Goal: Transaction & Acquisition: Book appointment/travel/reservation

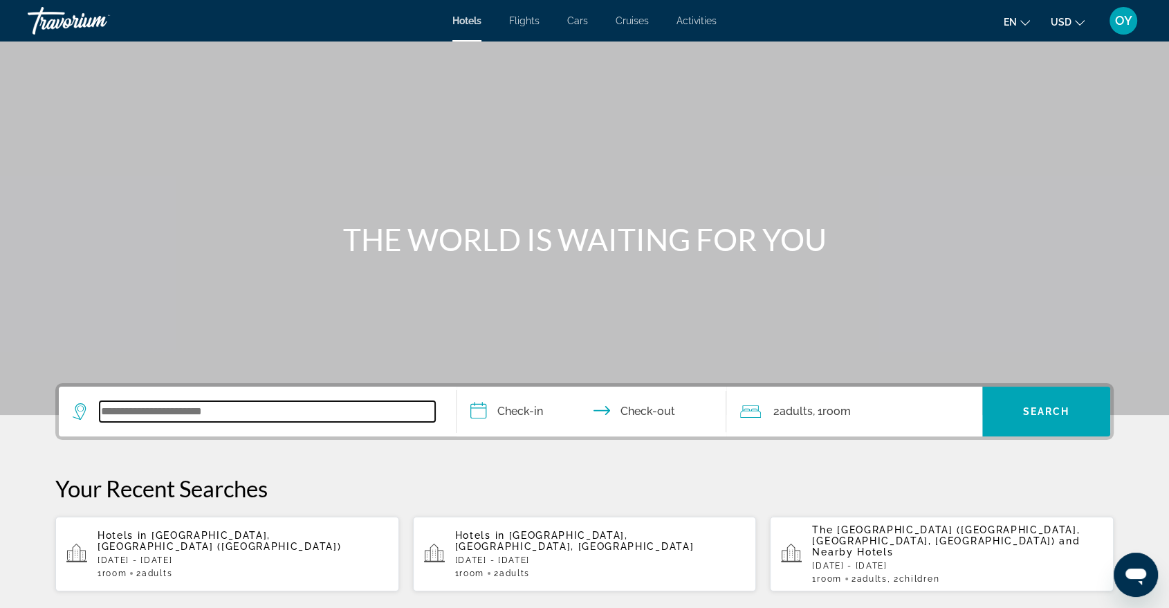
click at [124, 410] on input "Search widget" at bounding box center [268, 411] width 336 height 21
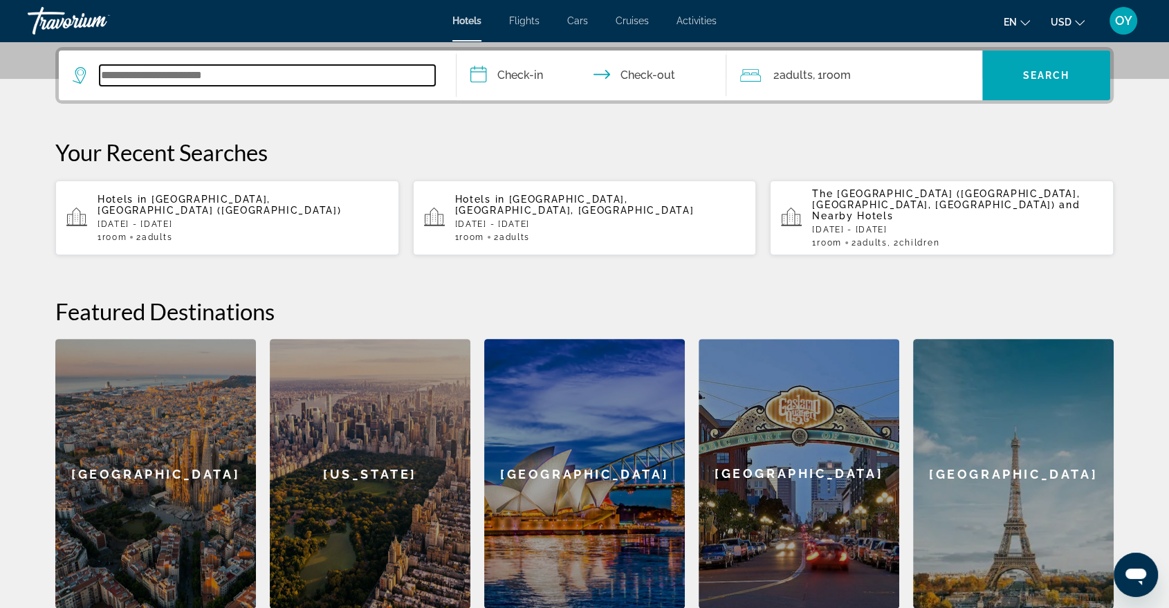
scroll to position [338, 0]
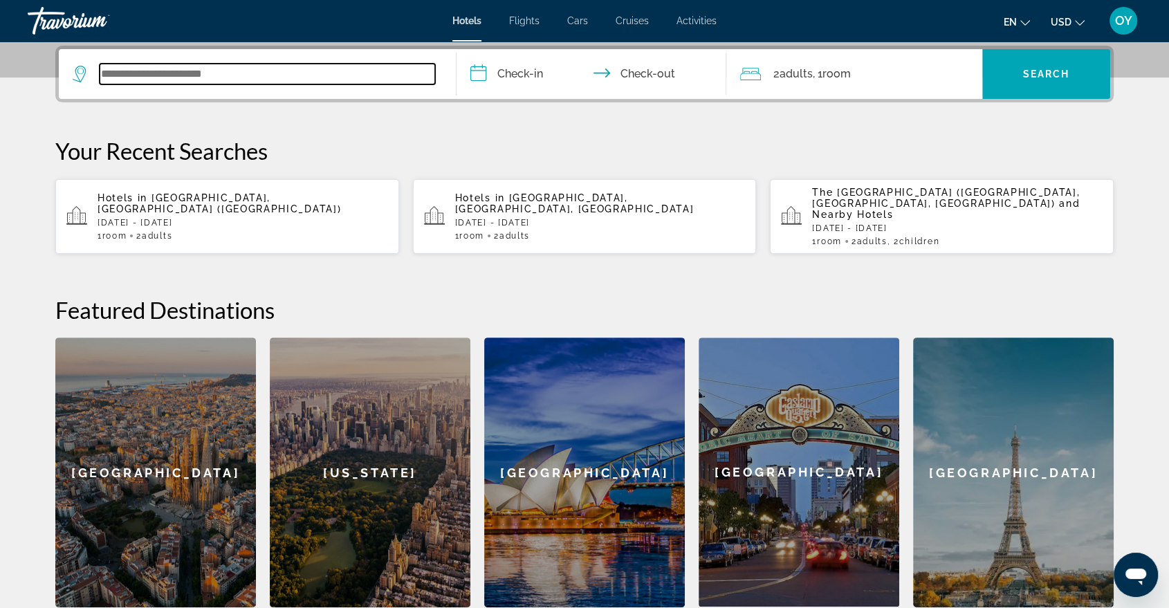
paste input "**********"
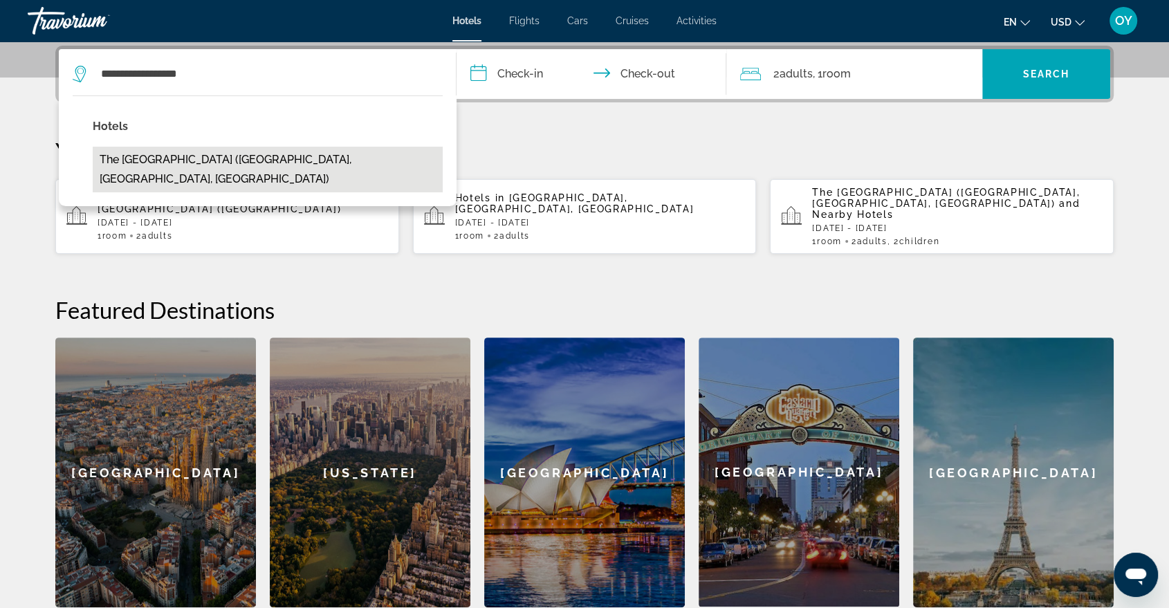
click at [213, 156] on button "The [GEOGRAPHIC_DATA] ([GEOGRAPHIC_DATA], [GEOGRAPHIC_DATA], [GEOGRAPHIC_DATA])" at bounding box center [268, 170] width 350 height 46
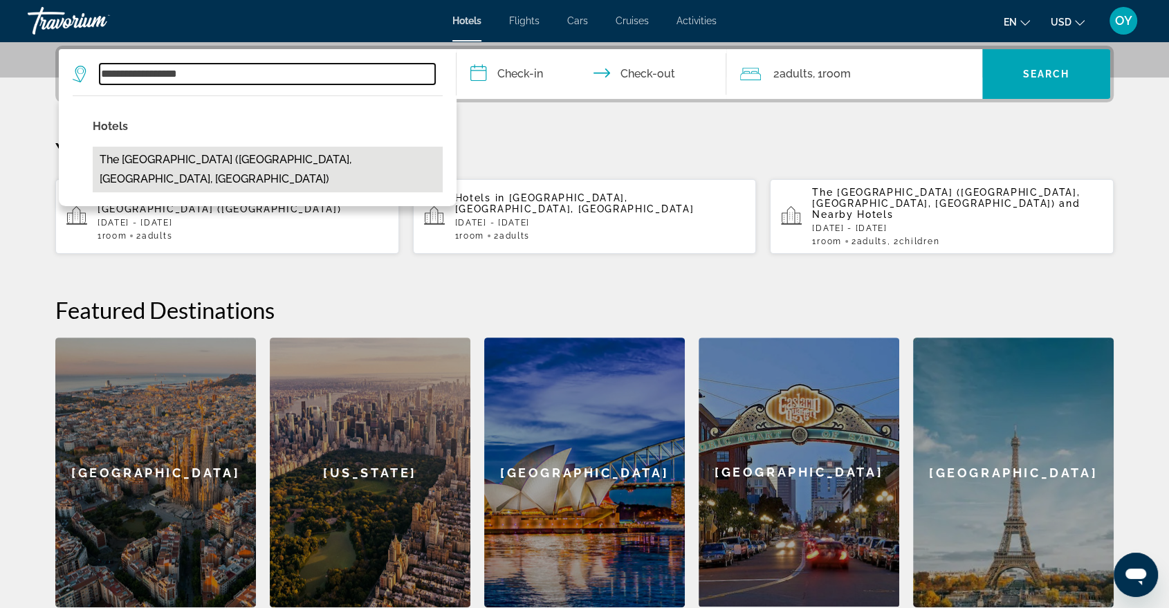
type input "**********"
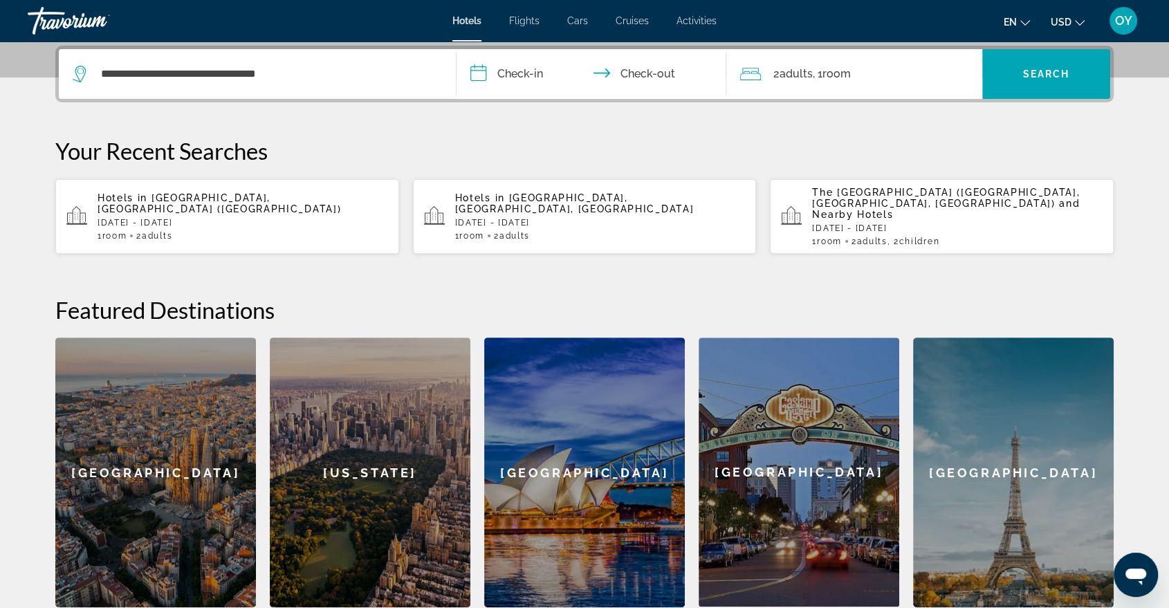
click at [534, 71] on input "**********" at bounding box center [594, 76] width 275 height 54
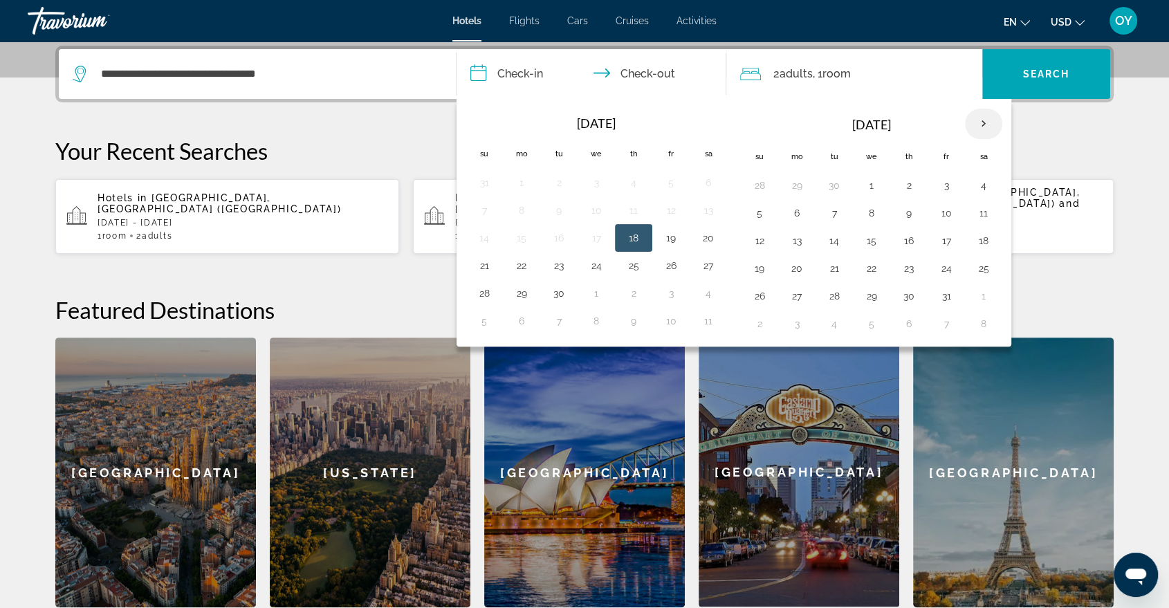
click at [979, 123] on th "Next month" at bounding box center [983, 124] width 37 height 30
click at [762, 264] on button "16" at bounding box center [760, 268] width 22 height 19
click at [831, 266] on button "18" at bounding box center [834, 268] width 22 height 19
type input "**********"
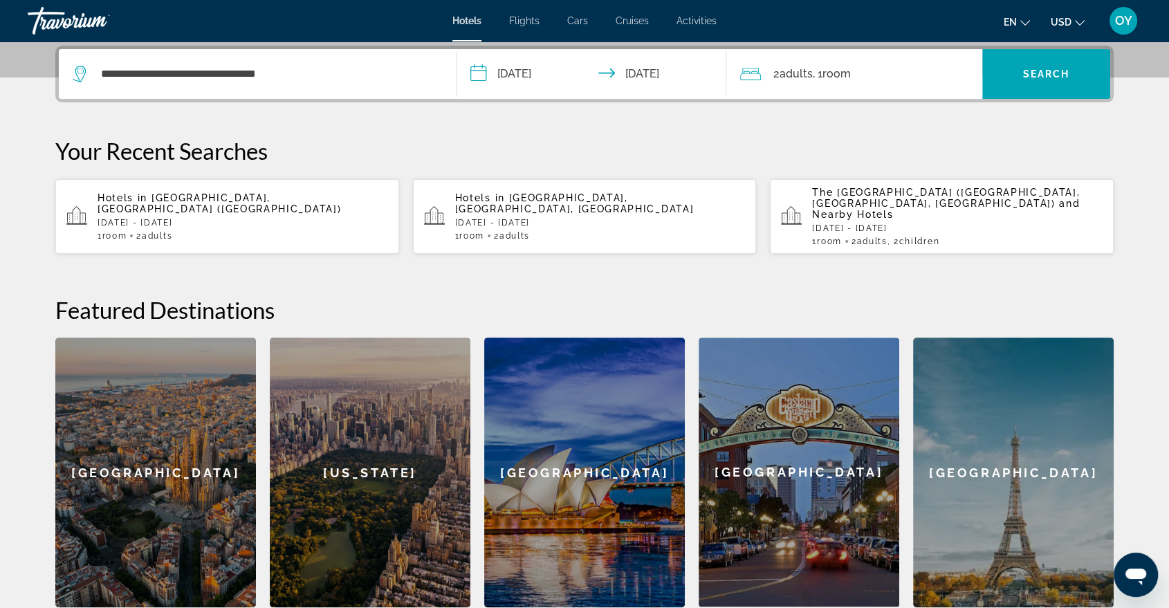
click at [909, 75] on div "2 Adult Adults , 1 Room rooms" at bounding box center [861, 73] width 242 height 19
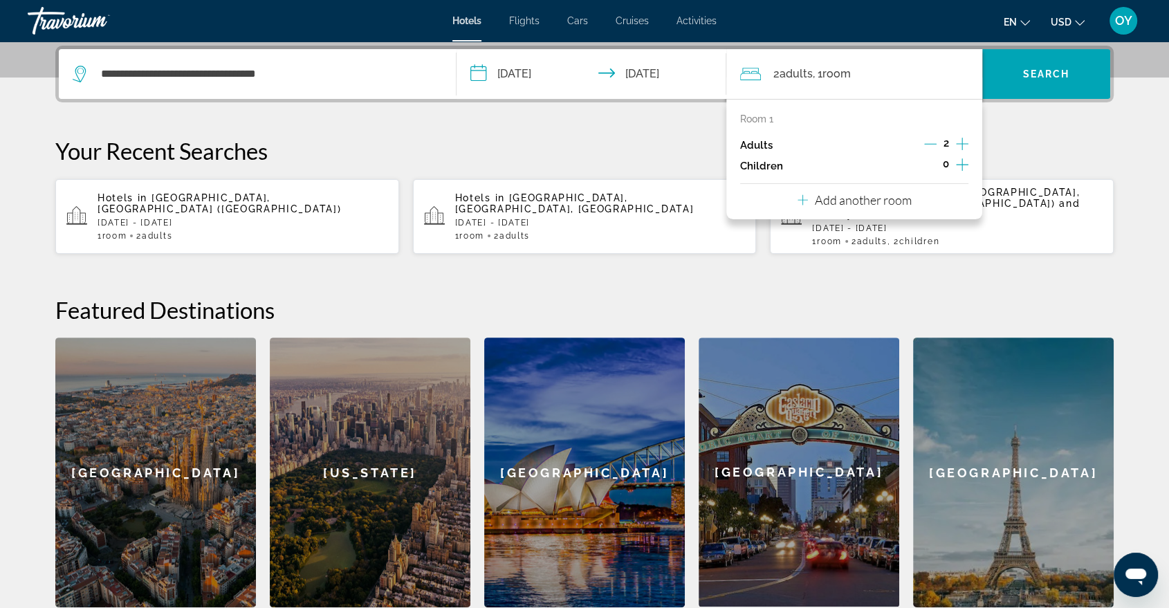
click at [958, 159] on icon "Increment children" at bounding box center [962, 164] width 12 height 17
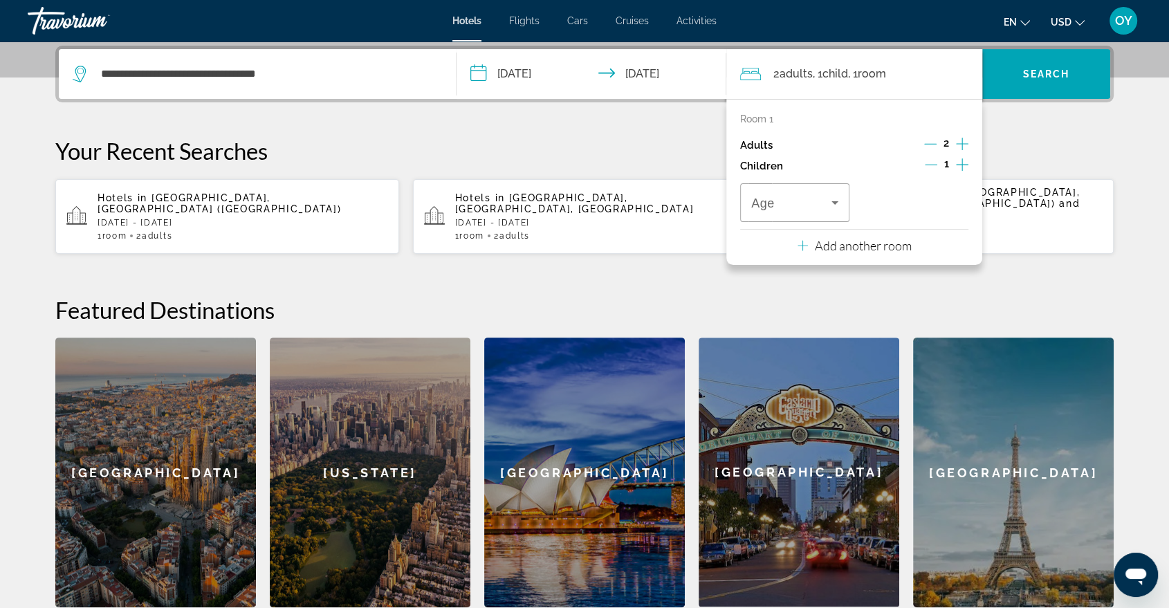
drag, startPoint x: 962, startPoint y: 162, endPoint x: 947, endPoint y: 162, distance: 15.9
click at [962, 162] on icon "Increment children" at bounding box center [962, 164] width 12 height 17
click at [831, 197] on icon "Travelers: 2 adults, 2 children" at bounding box center [835, 202] width 17 height 17
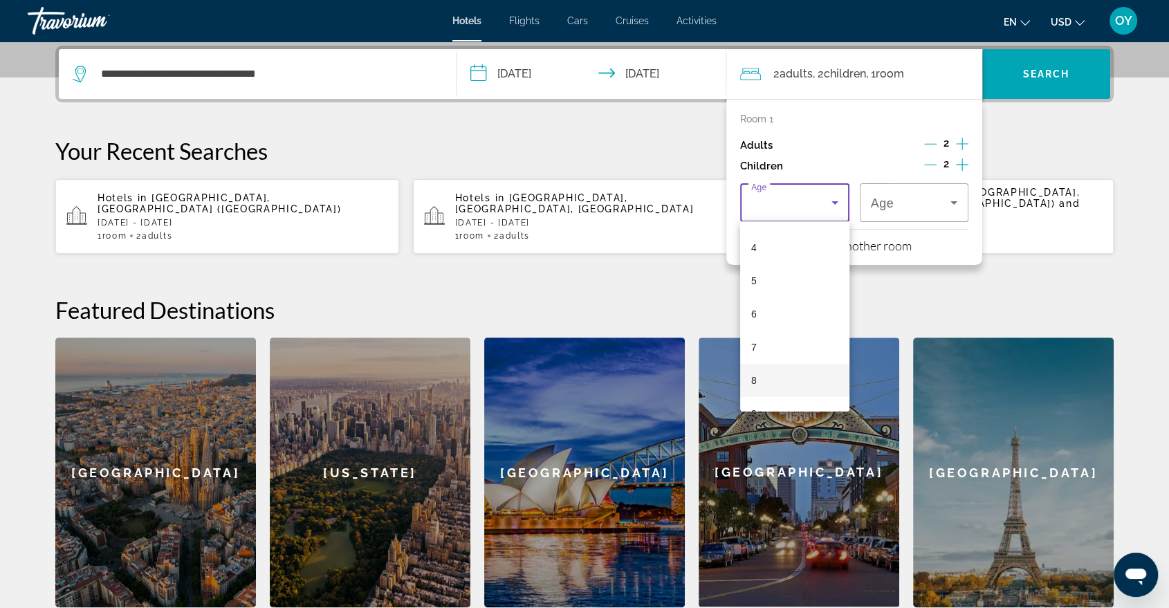
scroll to position [154, 0]
click at [781, 340] on mat-option "8" at bounding box center [794, 355] width 109 height 33
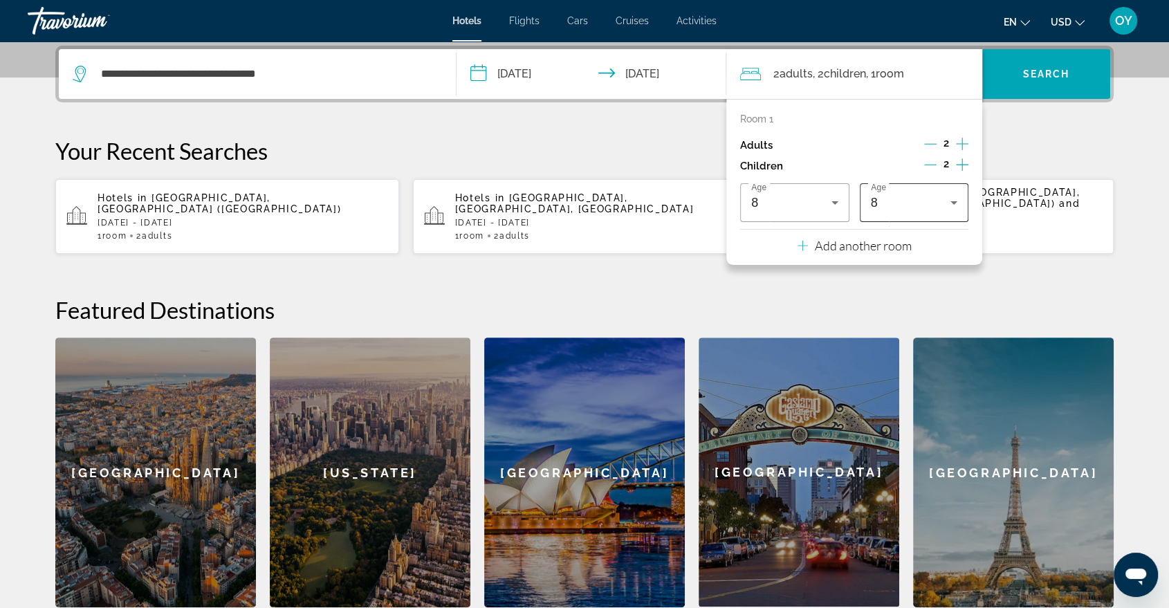
click at [912, 188] on div "8" at bounding box center [914, 202] width 87 height 39
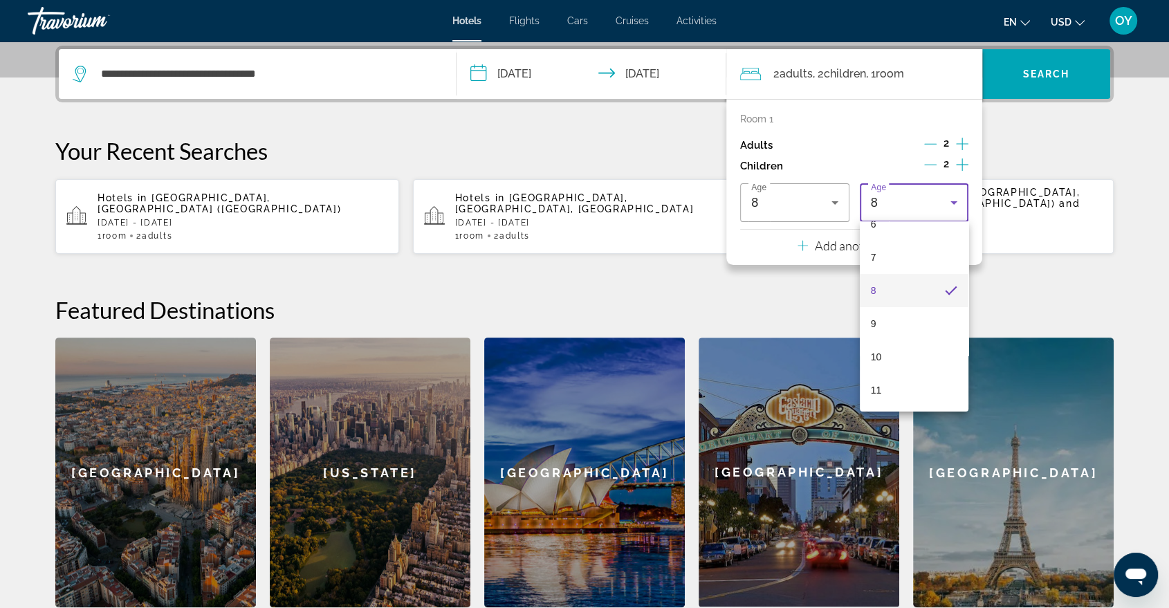
scroll to position [345, 0]
click at [897, 354] on mat-option "14" at bounding box center [914, 363] width 109 height 33
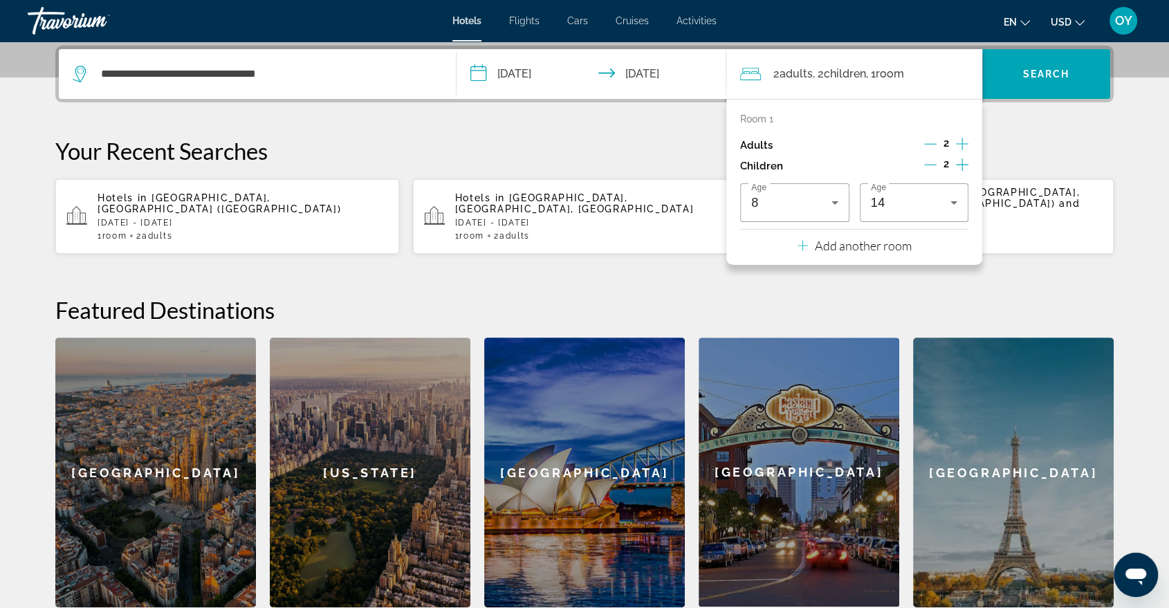
click at [1038, 281] on div "**********" at bounding box center [585, 327] width 1114 height 562
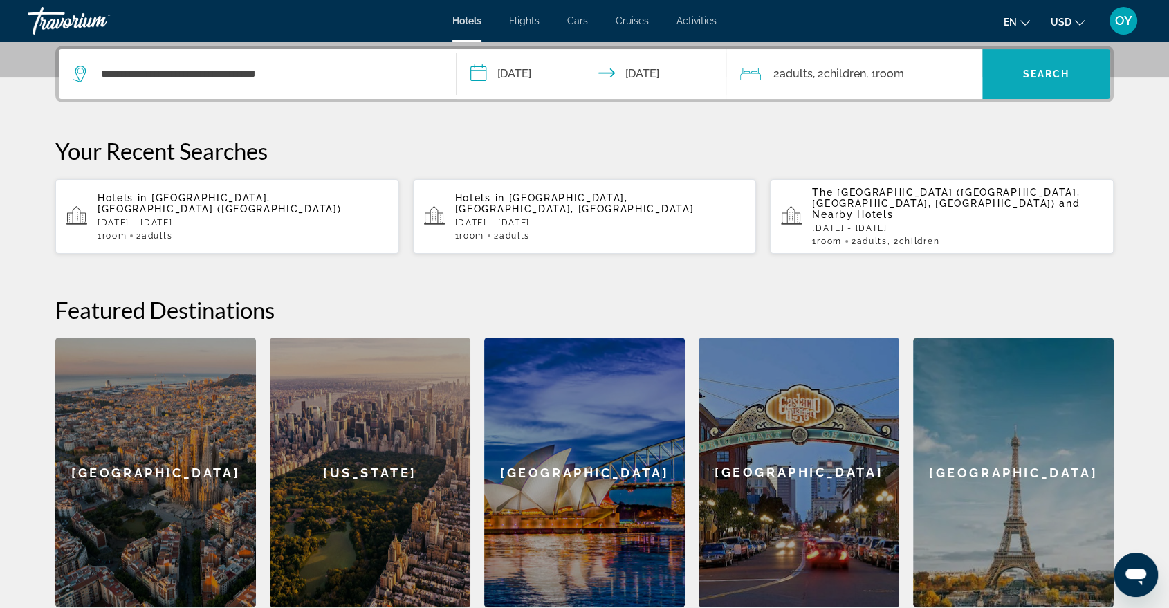
click at [1035, 68] on span "Search" at bounding box center [1046, 73] width 47 height 11
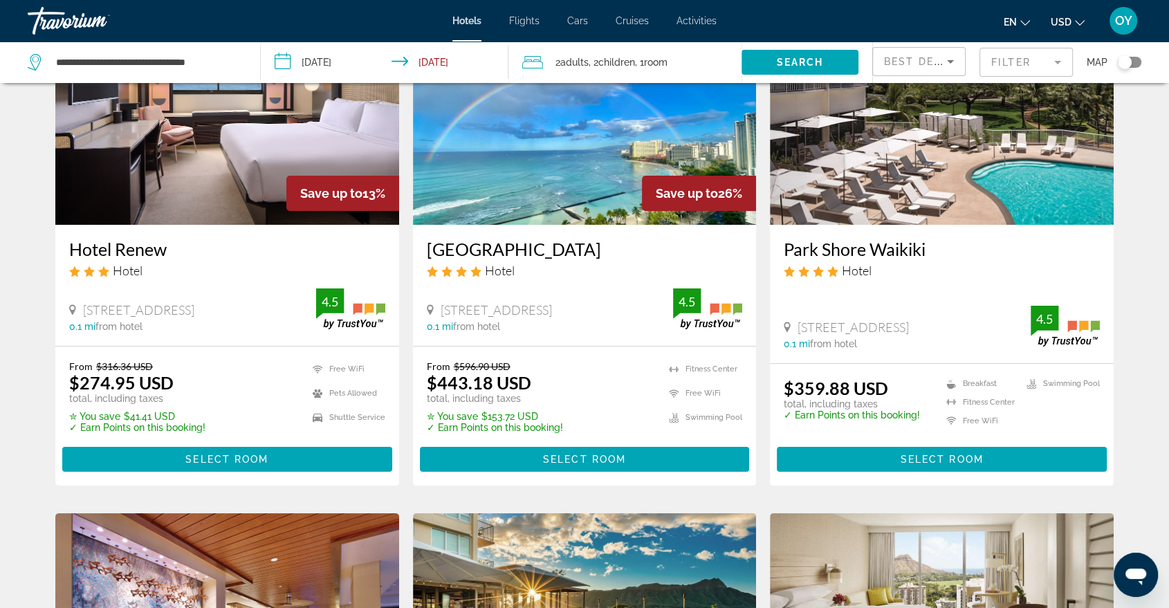
scroll to position [154, 0]
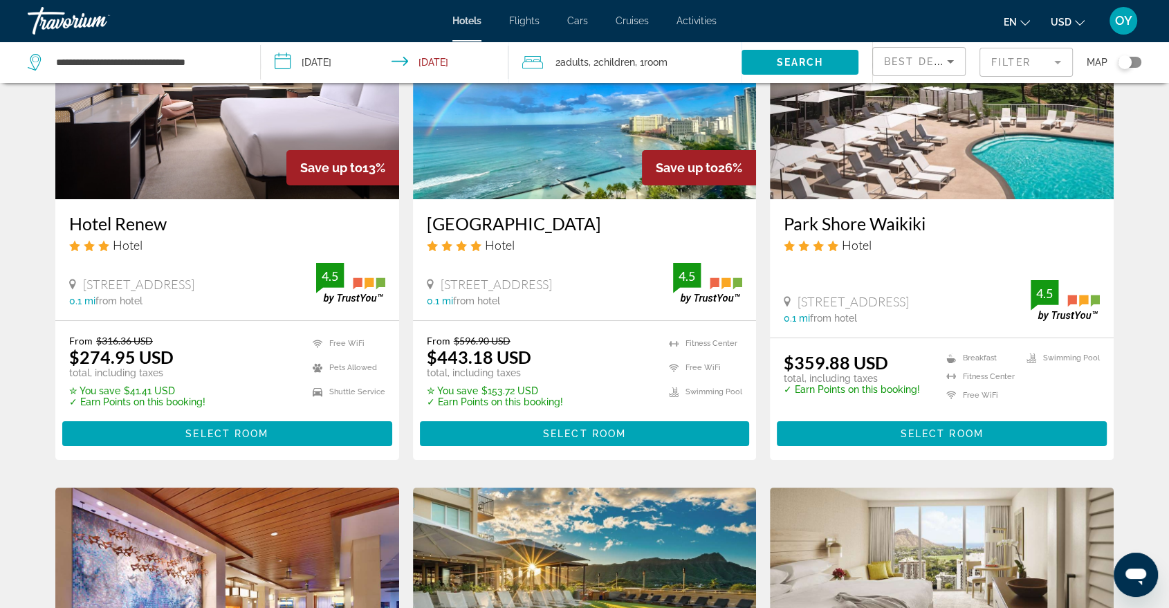
click at [1077, 19] on icon "Change currency" at bounding box center [1080, 23] width 10 height 10
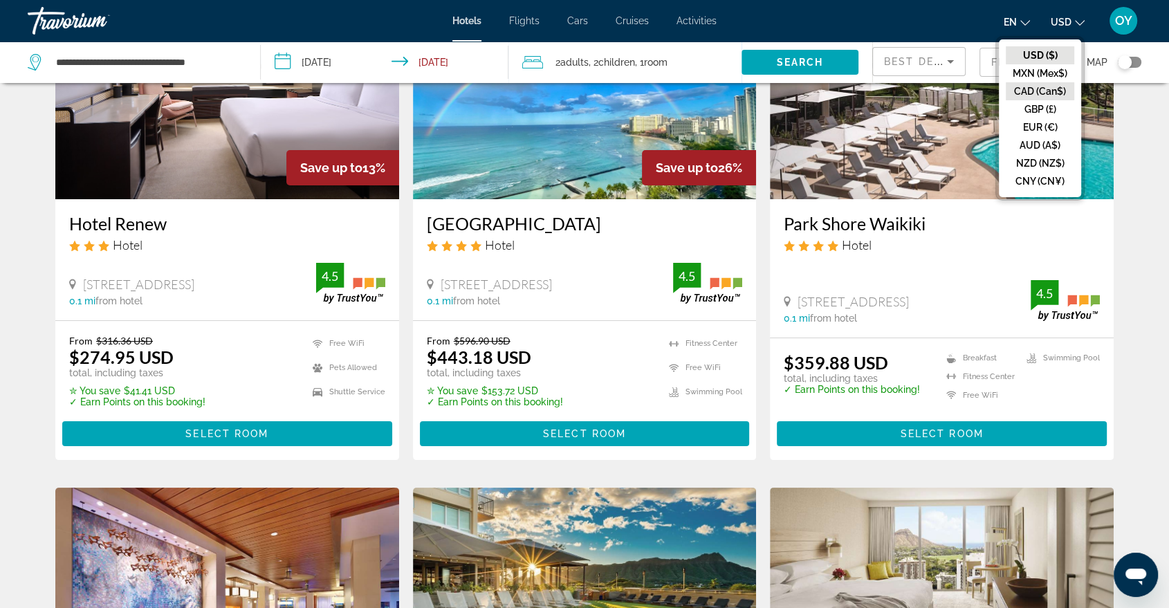
click at [1037, 90] on button "CAD (Can$)" at bounding box center [1040, 91] width 68 height 18
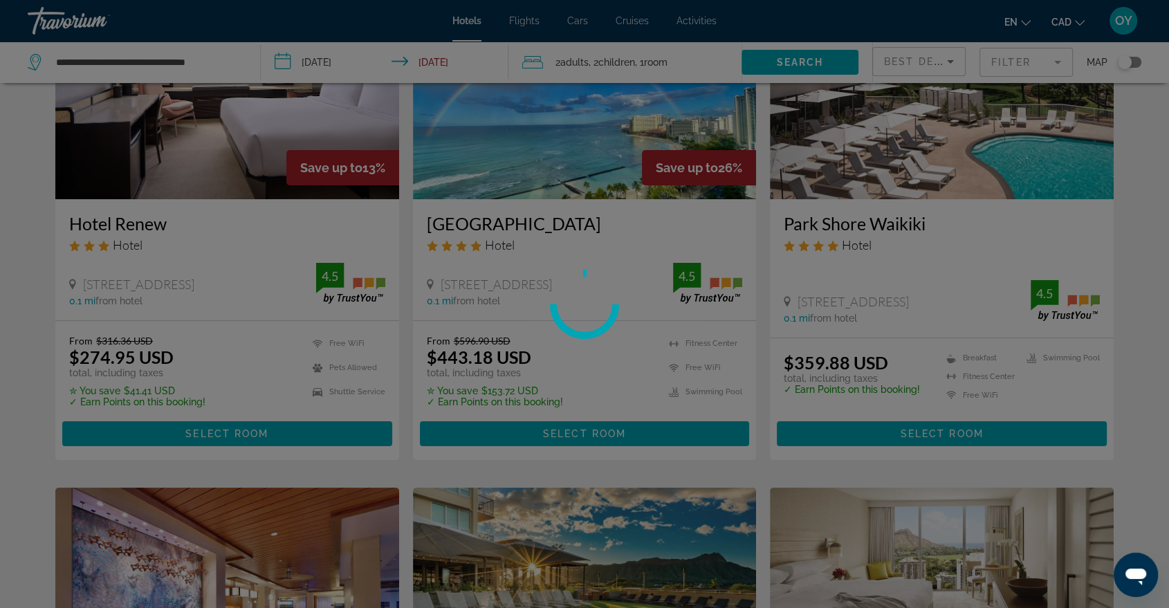
scroll to position [0, 0]
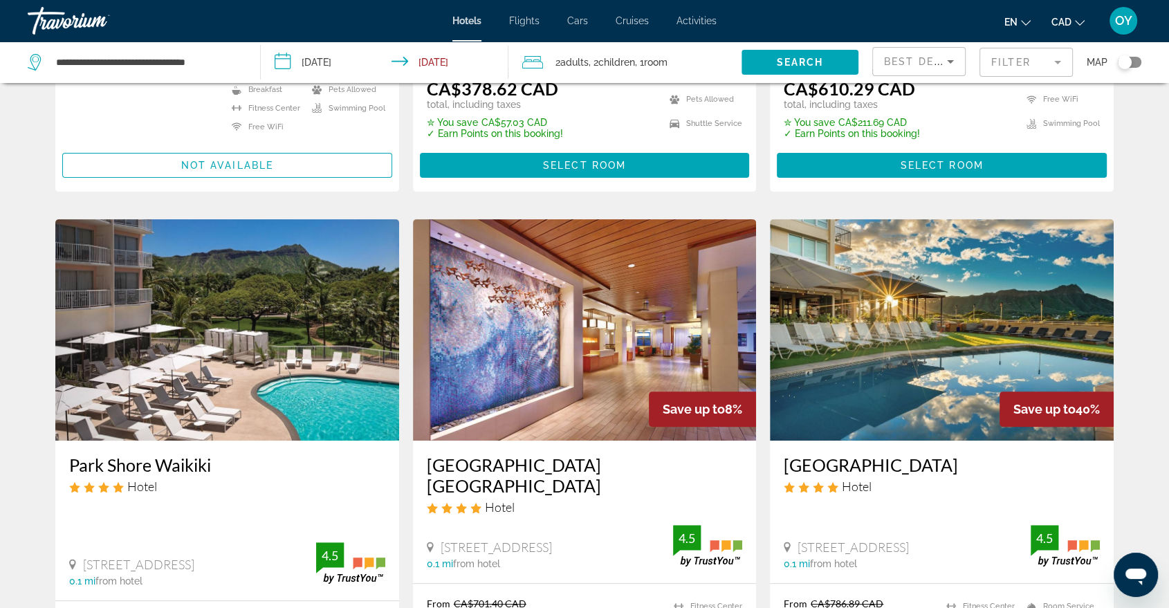
scroll to position [538, 0]
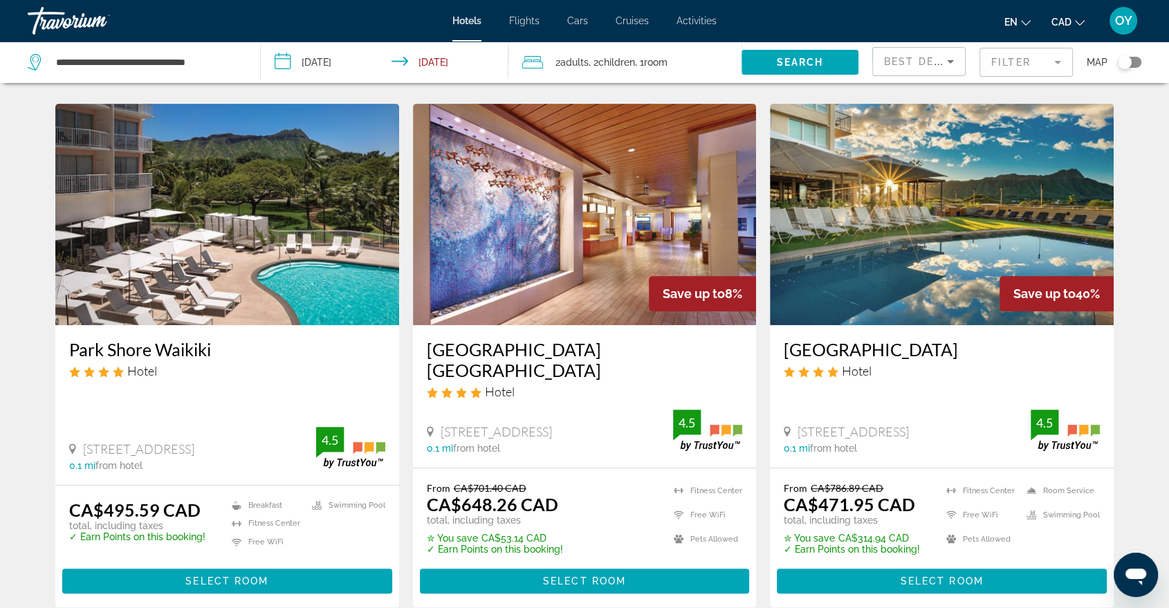
click at [189, 235] on img "Main content" at bounding box center [227, 214] width 344 height 221
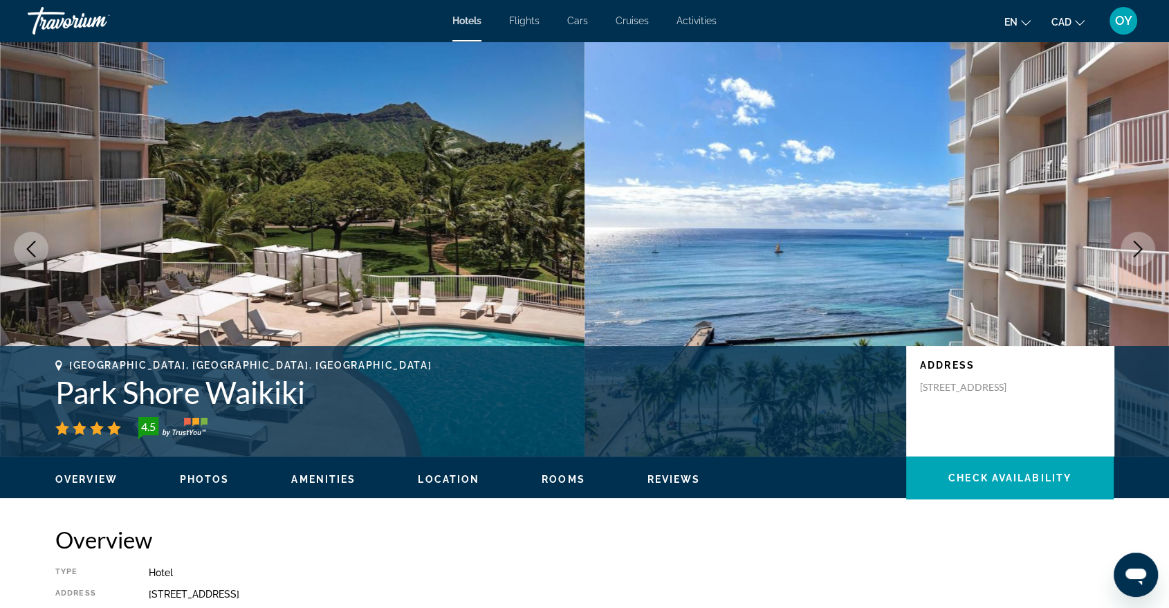
click at [1126, 257] on button "Next image" at bounding box center [1138, 249] width 35 height 35
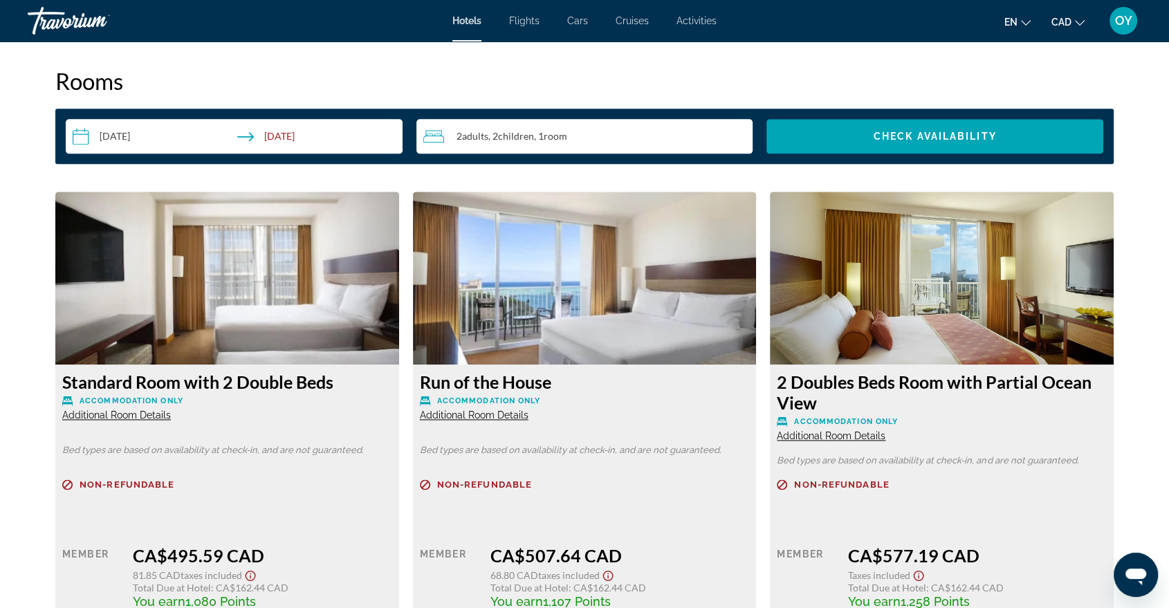
scroll to position [1845, 0]
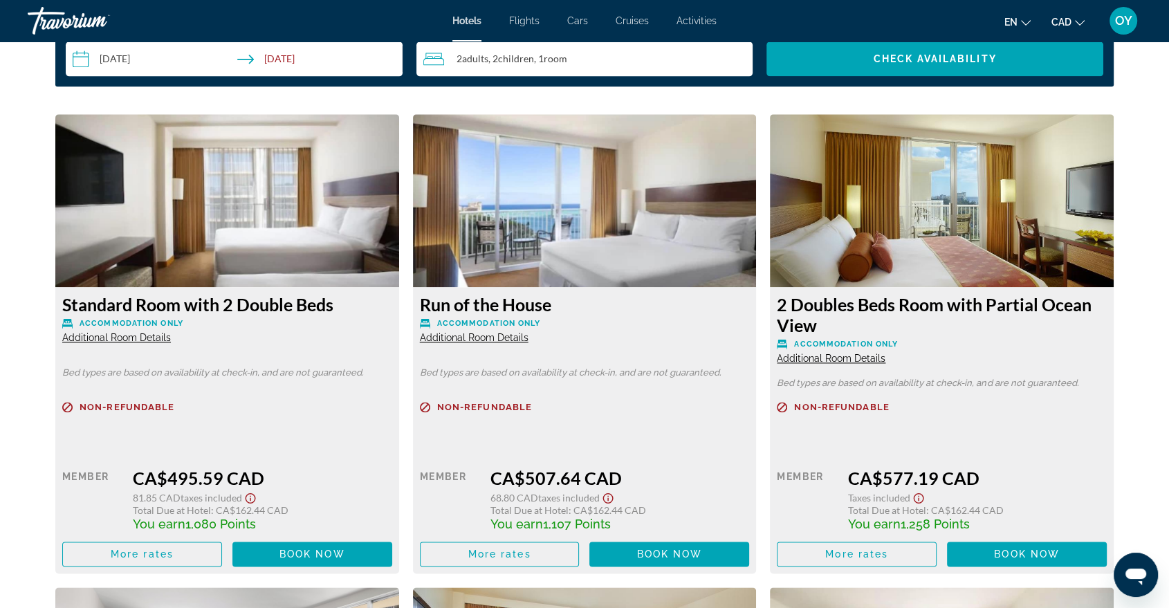
click at [255, 495] on icon "Show Taxes and Fees disclaimer" at bounding box center [251, 498] width 10 height 10
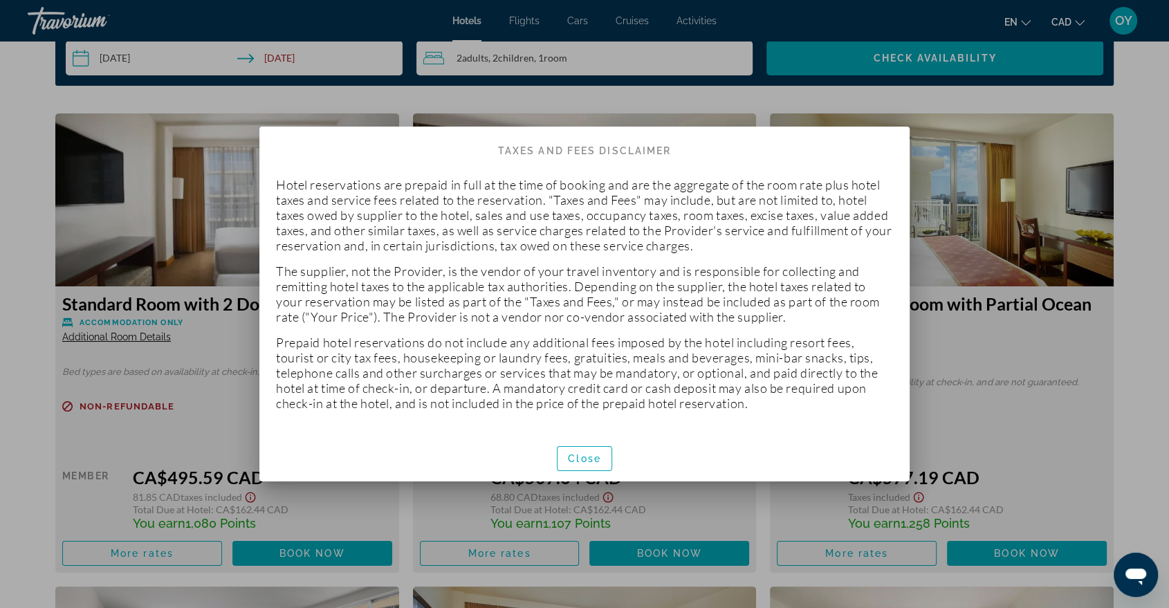
scroll to position [0, 0]
click at [596, 459] on span "Close" at bounding box center [584, 458] width 33 height 11
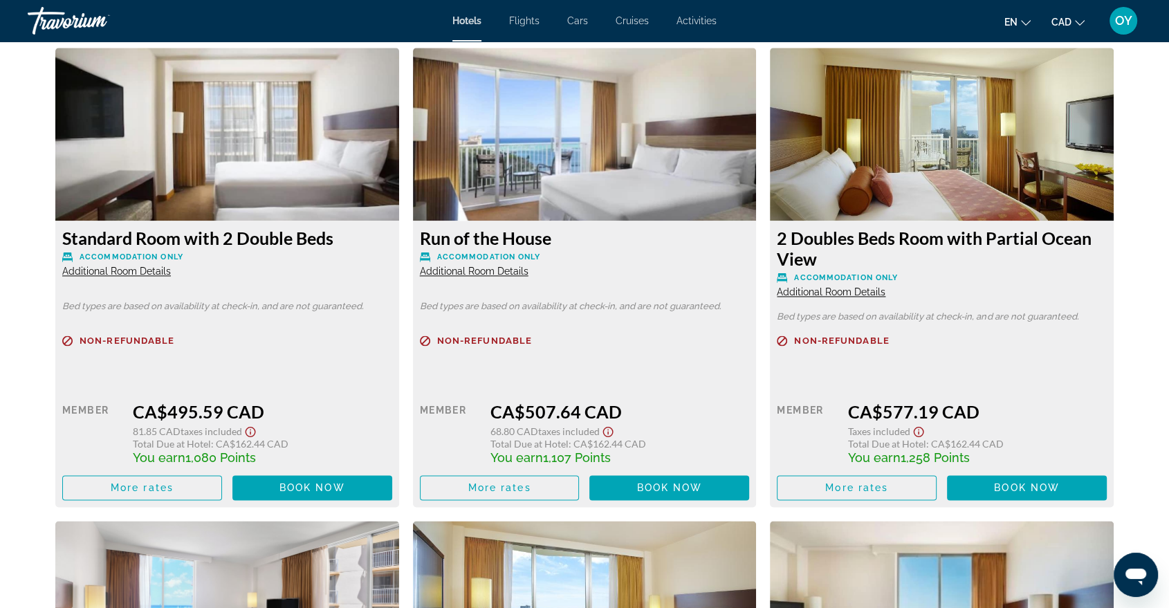
scroll to position [1924, 0]
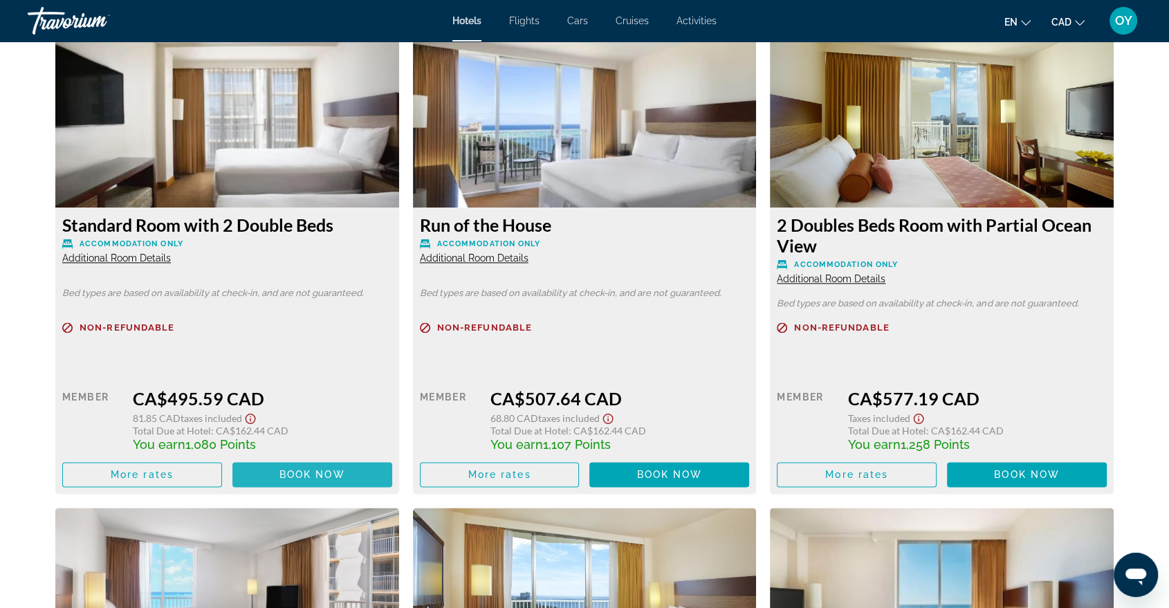
click at [284, 477] on span "Book now" at bounding box center [313, 474] width 66 height 11
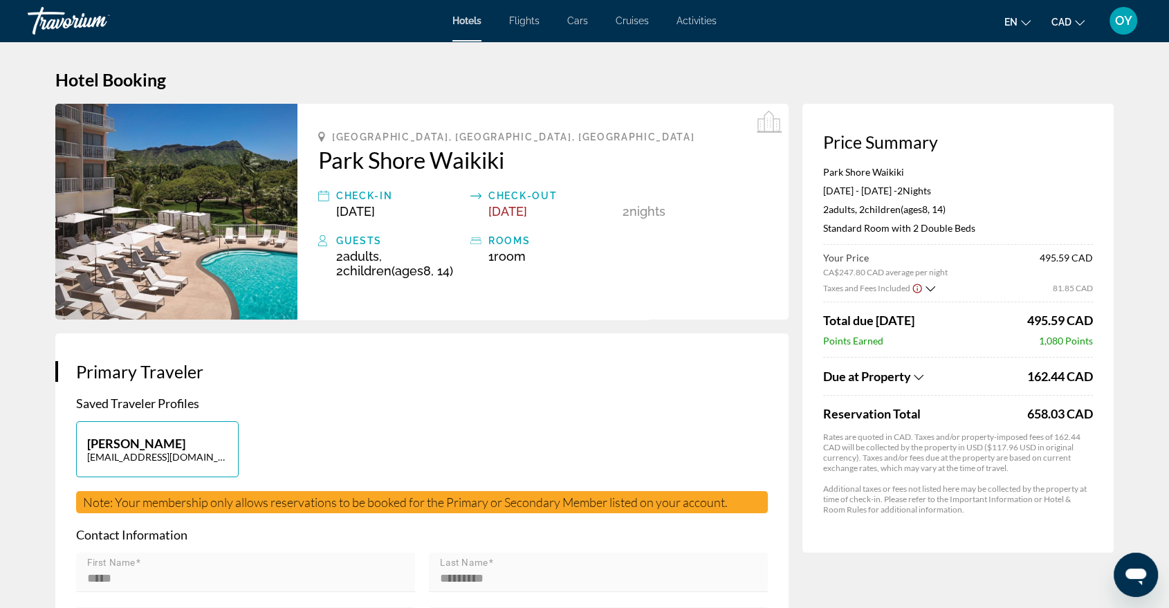
click at [914, 375] on div "Due at Property" at bounding box center [923, 376] width 201 height 15
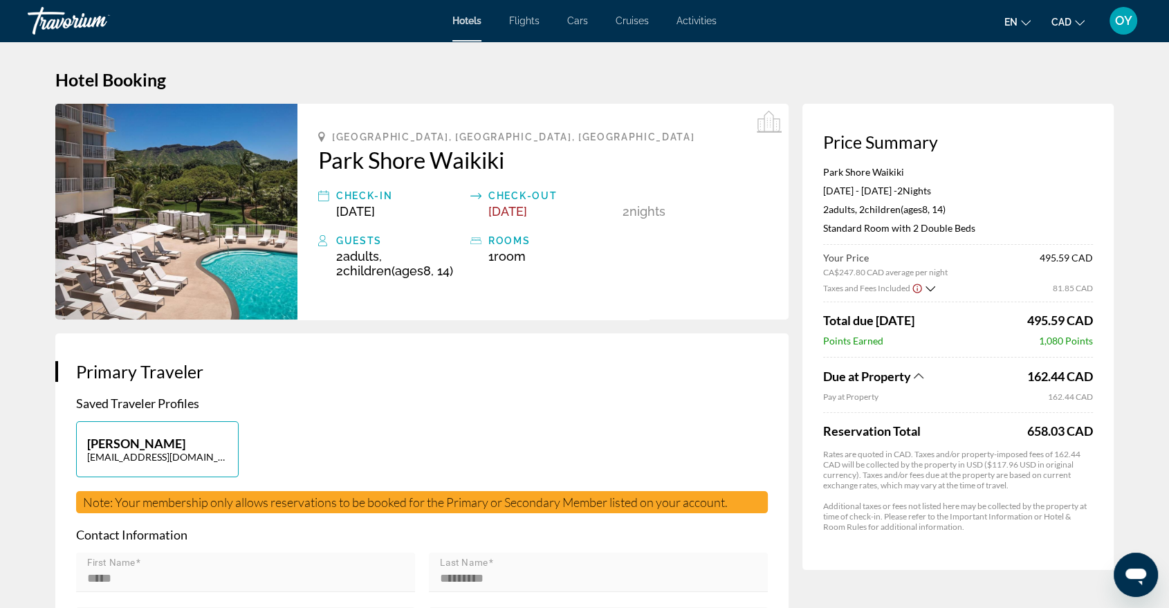
click at [924, 376] on icon "Show Taxes and Fees breakdown" at bounding box center [919, 376] width 10 height 12
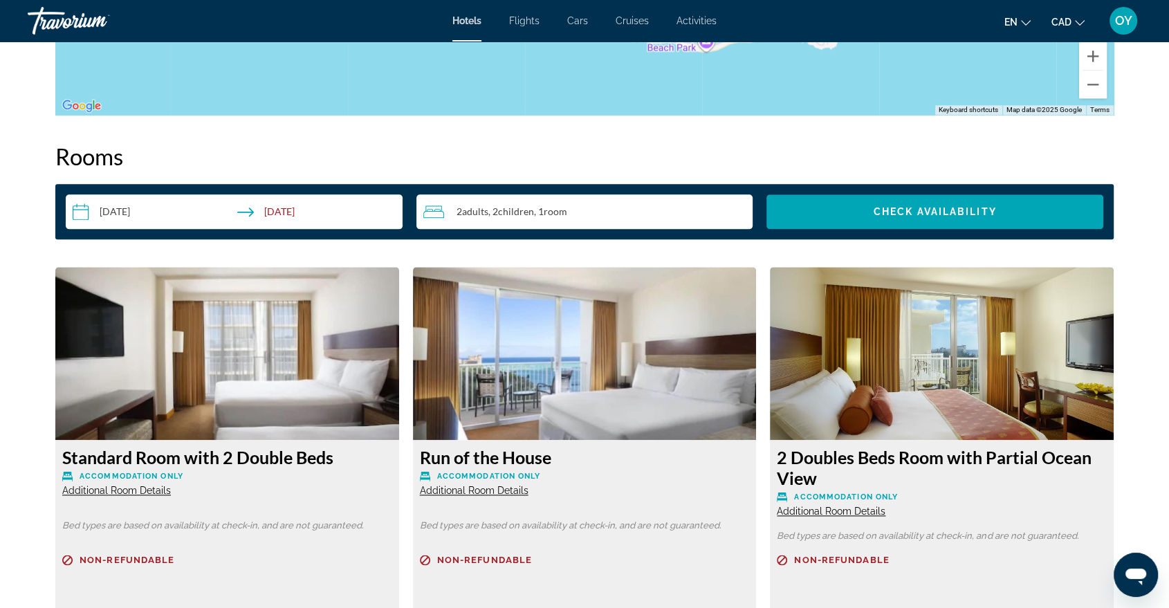
scroll to position [1691, 0]
